Goal: Complete application form: Complete application form

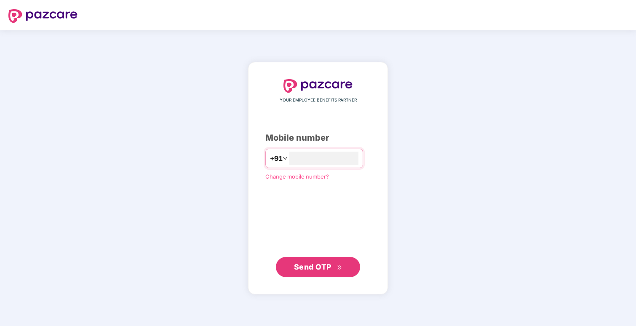
type input "**********"
click at [323, 264] on span "Send OTP" at bounding box center [312, 266] width 37 height 9
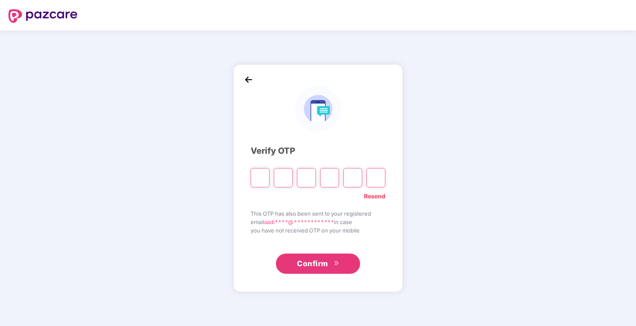
type input "*"
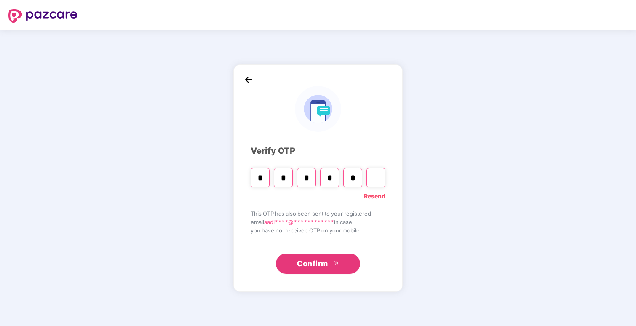
type input "*"
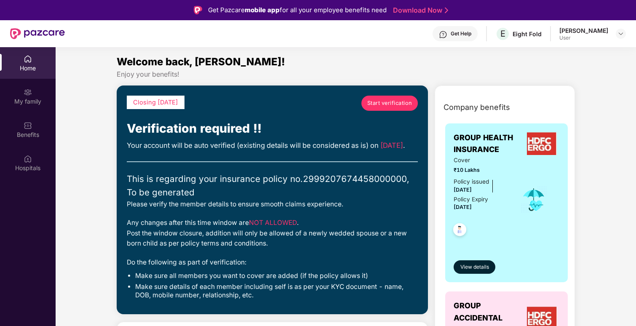
click at [394, 106] on span "Start verification" at bounding box center [389, 103] width 45 height 8
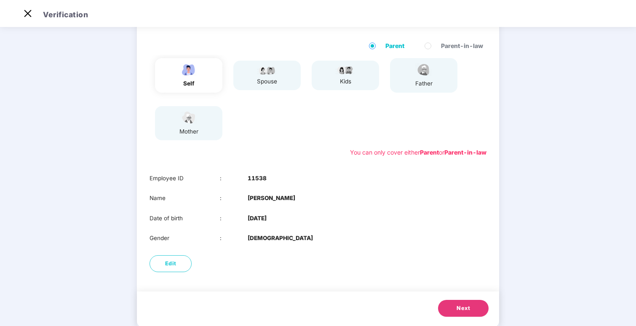
scroll to position [80, 0]
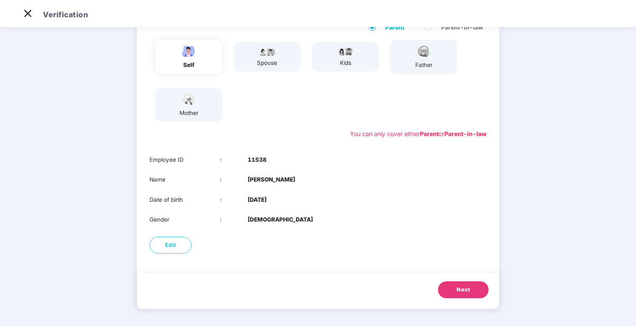
click at [456, 289] on span "Next" at bounding box center [462, 289] width 13 height 8
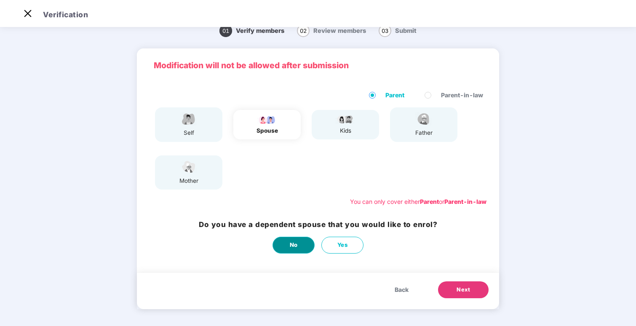
click at [298, 245] on button "No" at bounding box center [293, 245] width 42 height 17
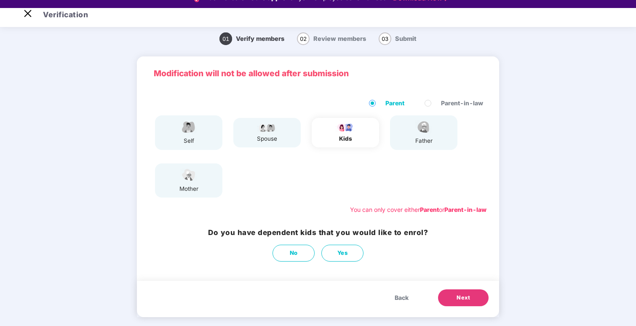
scroll to position [13, 0]
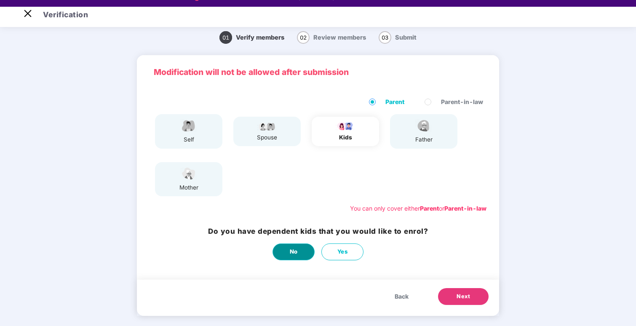
click at [296, 251] on span "No" at bounding box center [294, 251] width 8 height 9
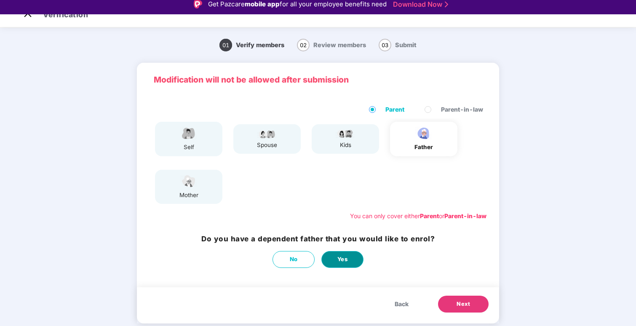
scroll to position [7, 0]
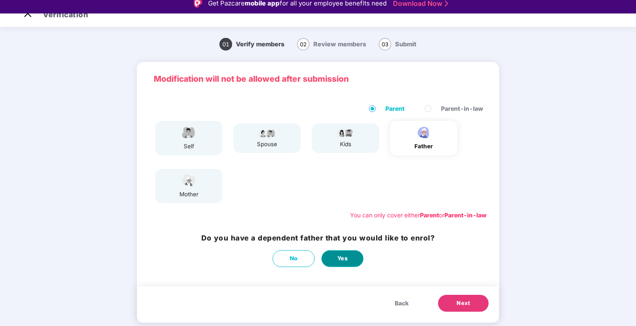
click at [331, 258] on button "Yes" at bounding box center [342, 258] width 42 height 17
select select "****"
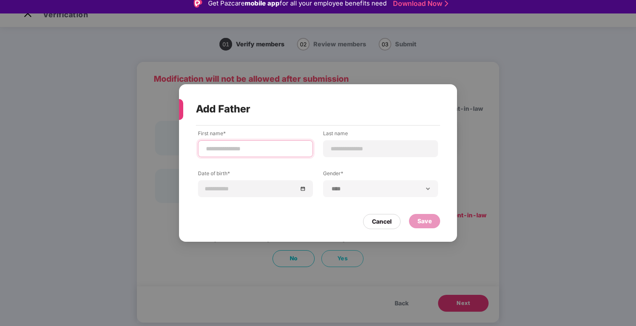
click at [264, 153] on input at bounding box center [255, 148] width 101 height 9
type input "******"
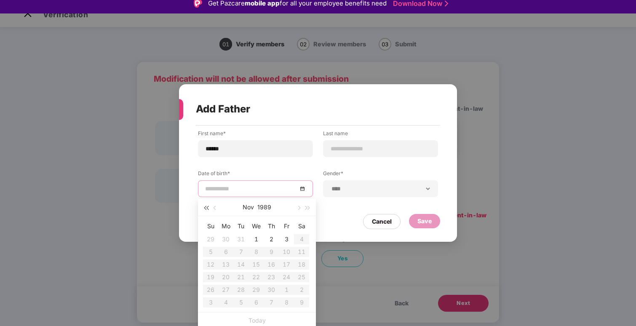
click at [205, 204] on button "button" at bounding box center [205, 207] width 9 height 17
click at [216, 208] on span "button" at bounding box center [215, 208] width 4 height 4
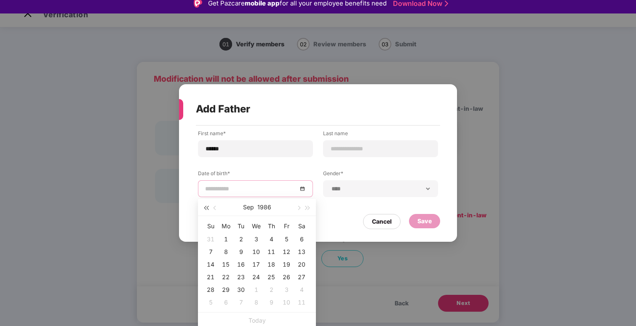
click at [208, 208] on span "button" at bounding box center [206, 208] width 4 height 4
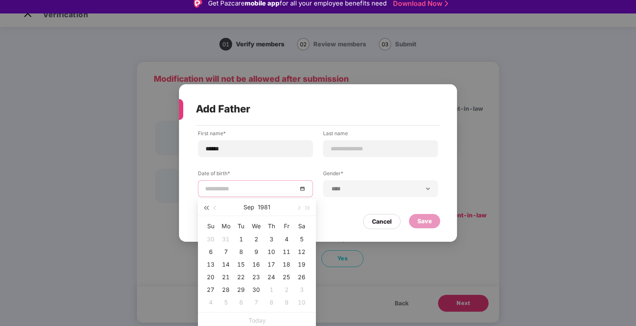
click at [208, 208] on span "button" at bounding box center [206, 208] width 4 height 4
click at [264, 207] on button "1979" at bounding box center [263, 207] width 13 height 17
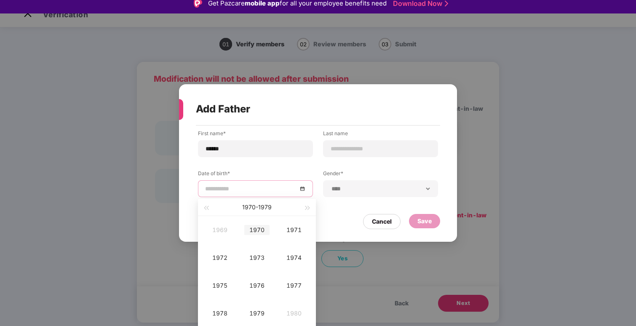
type input "**********"
click at [259, 233] on div "1970" at bounding box center [256, 230] width 25 height 10
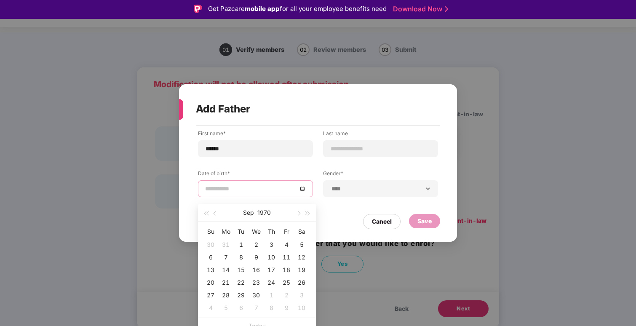
scroll to position [0, 0]
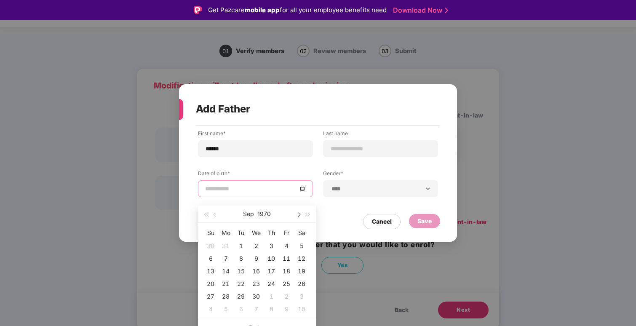
click at [296, 214] on span "button" at bounding box center [298, 215] width 4 height 4
type input "**********"
click at [269, 294] on div "29" at bounding box center [271, 296] width 10 height 10
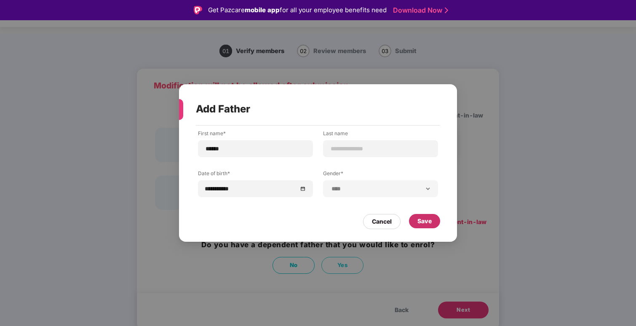
click at [421, 218] on div "Save" at bounding box center [424, 220] width 14 height 9
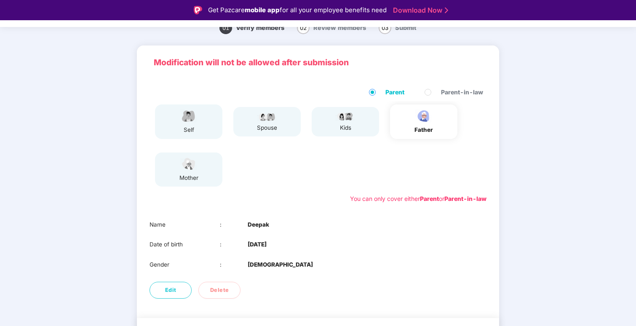
scroll to position [60, 0]
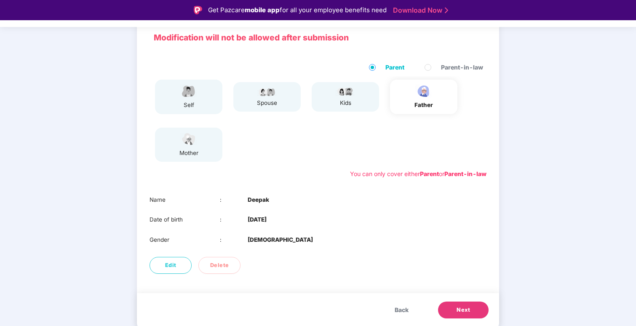
click at [446, 309] on button "Next" at bounding box center [463, 309] width 51 height 17
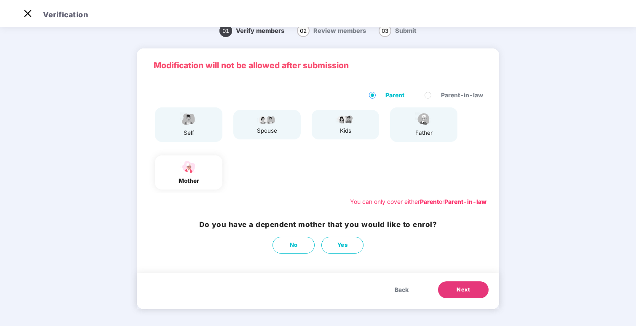
click at [185, 173] on img at bounding box center [188, 167] width 21 height 15
click at [334, 244] on button "Yes" at bounding box center [342, 245] width 42 height 17
select select "******"
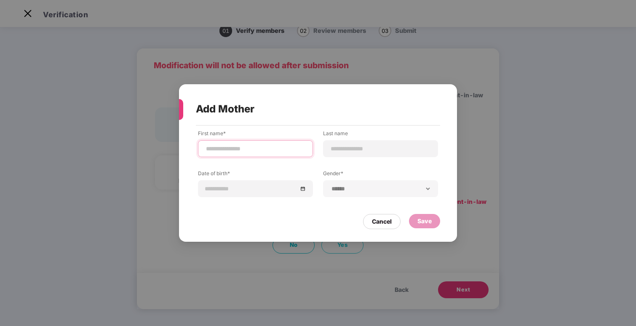
click at [225, 151] on input at bounding box center [255, 148] width 101 height 9
type input "*********"
type input "******"
click at [300, 190] on div at bounding box center [255, 188] width 101 height 9
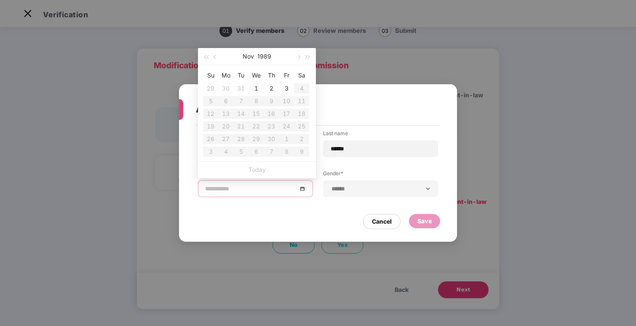
type input "**********"
click at [208, 59] on button "button" at bounding box center [205, 56] width 9 height 17
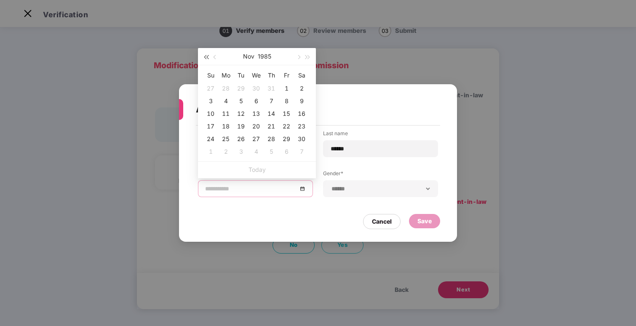
click at [208, 59] on button "button" at bounding box center [205, 56] width 9 height 17
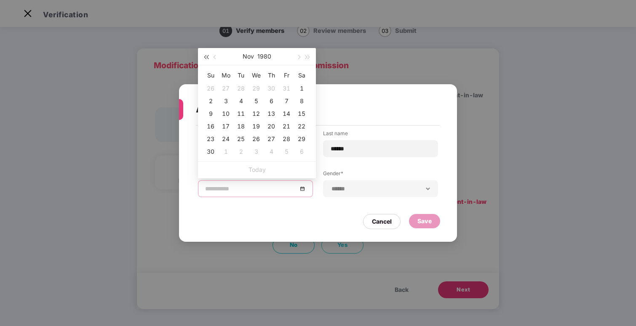
click at [208, 59] on button "button" at bounding box center [205, 56] width 9 height 17
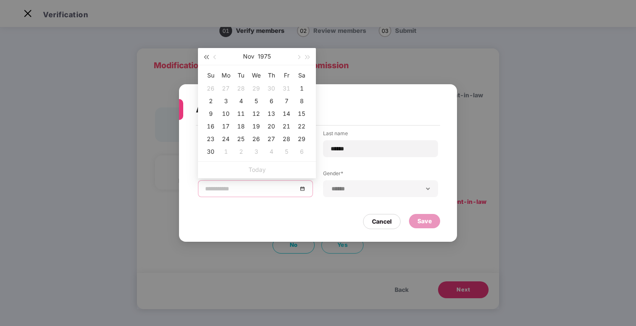
click at [208, 59] on button "button" at bounding box center [205, 56] width 9 height 17
click at [215, 61] on button "button" at bounding box center [215, 56] width 9 height 17
type input "**********"
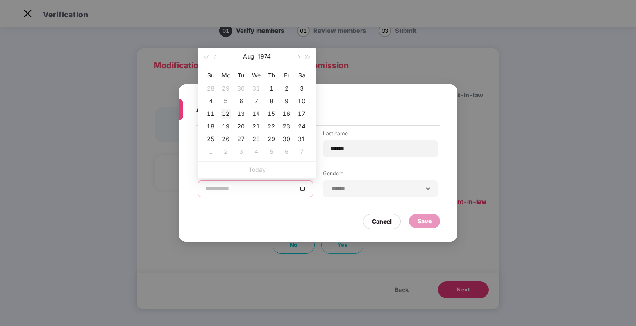
click at [230, 114] on div "12" at bounding box center [226, 114] width 10 height 10
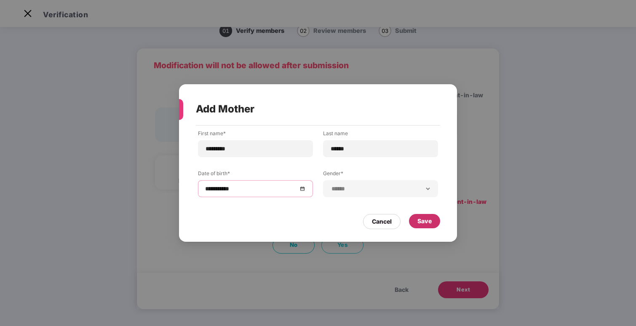
click at [418, 220] on div "Save" at bounding box center [424, 220] width 14 height 9
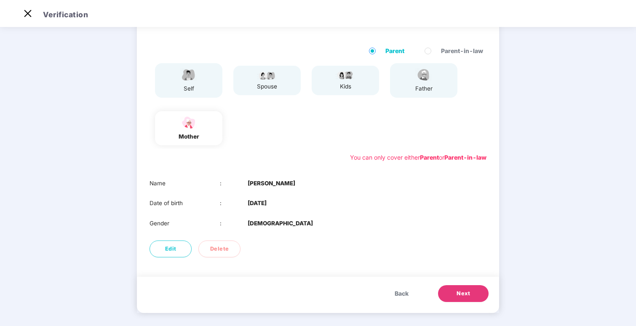
scroll to position [60, 0]
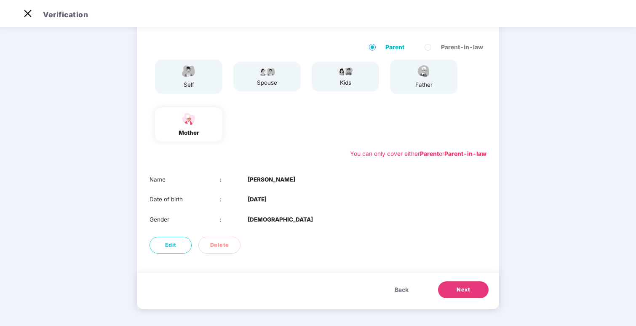
click at [458, 293] on span "Next" at bounding box center [462, 289] width 13 height 8
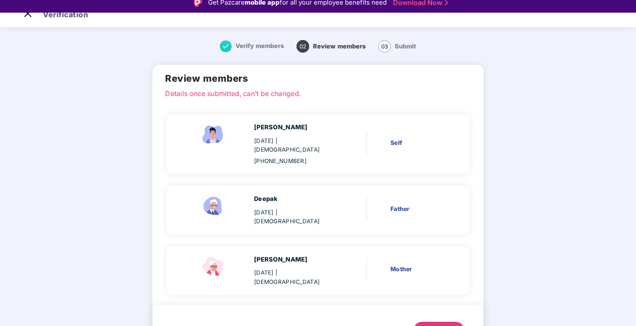
scroll to position [22, 0]
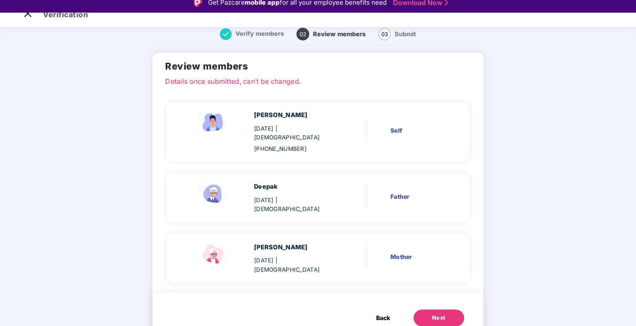
click at [432, 314] on div "Next" at bounding box center [438, 318] width 13 height 8
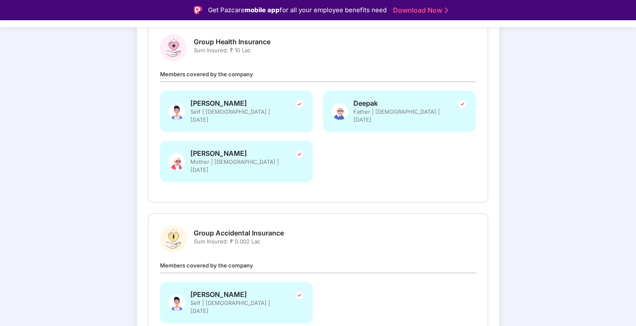
scroll to position [165, 0]
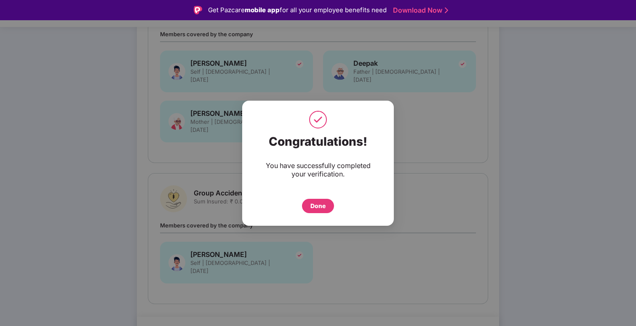
click at [317, 206] on div "Done" at bounding box center [317, 205] width 15 height 9
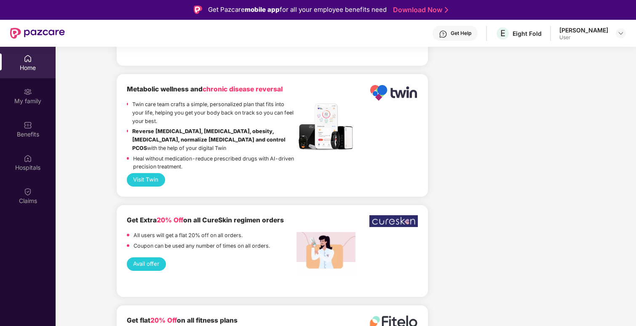
scroll to position [47, 0]
